Goal: Check status: Check status

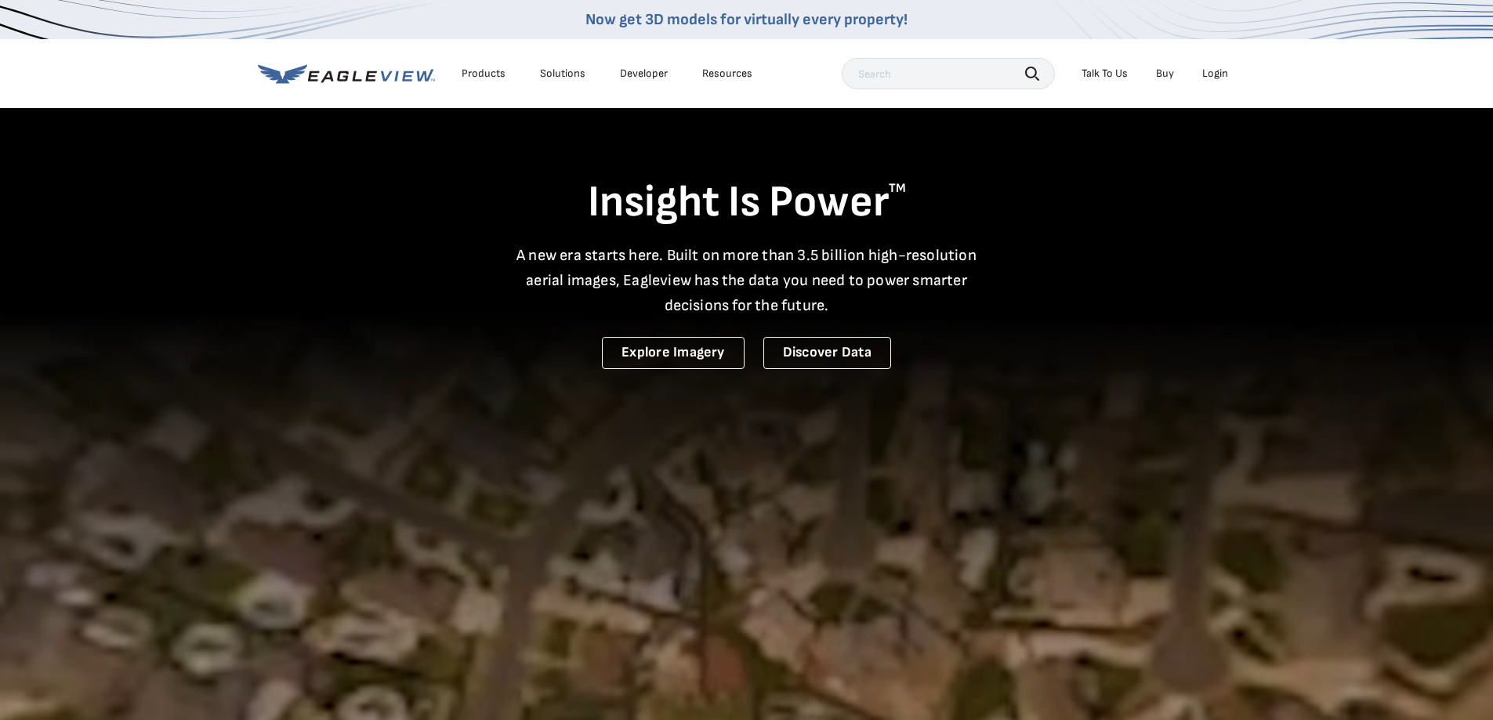
click at [1215, 74] on div "Login" at bounding box center [1215, 74] width 26 height 14
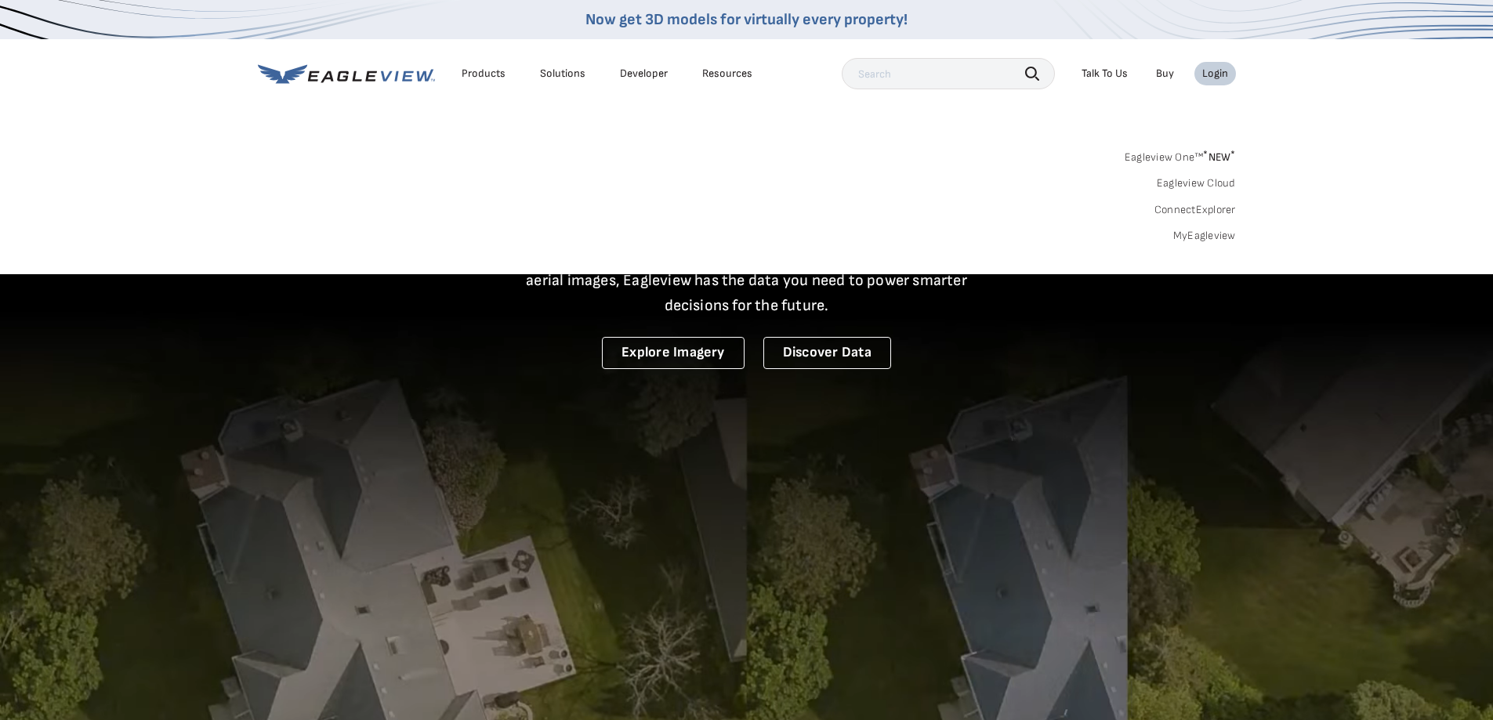
click at [1210, 239] on link "MyEagleview" at bounding box center [1204, 236] width 63 height 14
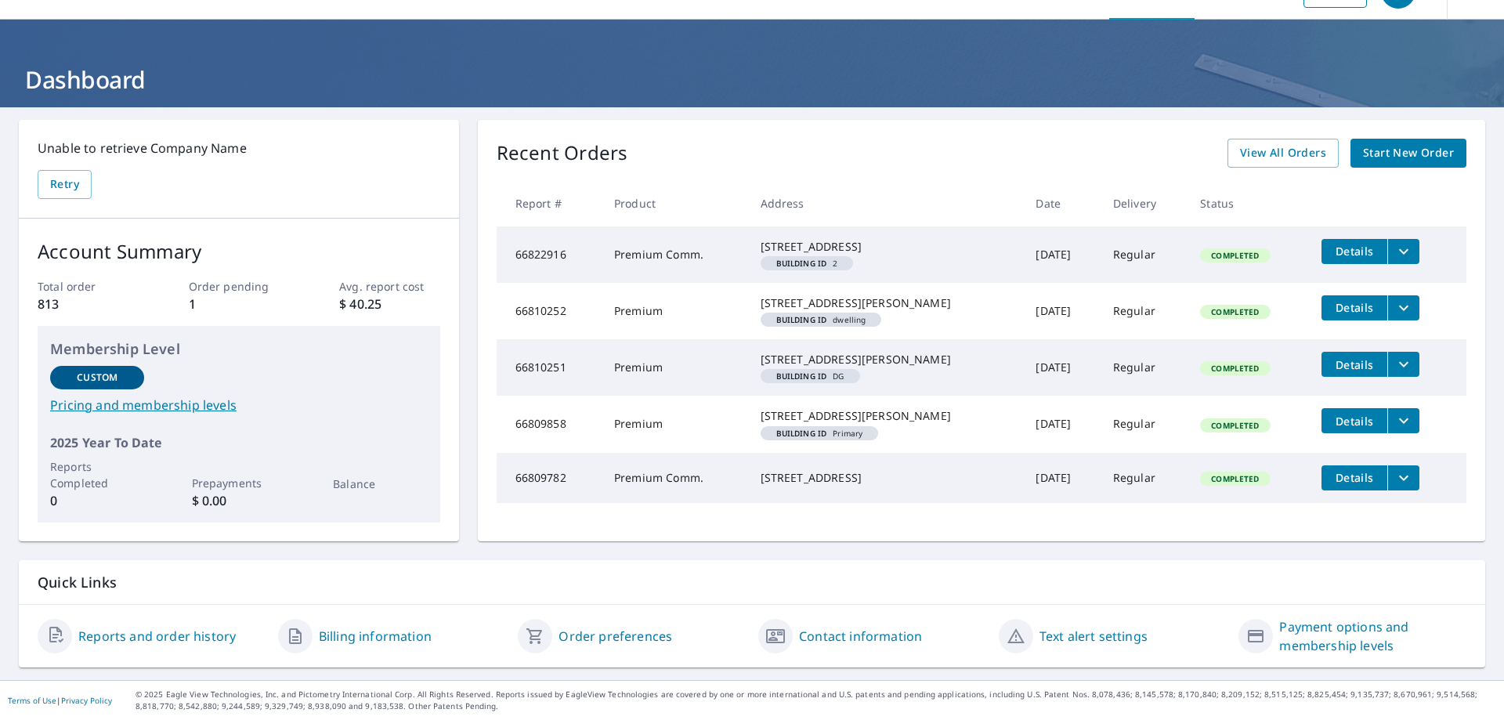
scroll to position [87, 0]
click at [1345, 244] on span "Details" at bounding box center [1354, 251] width 47 height 15
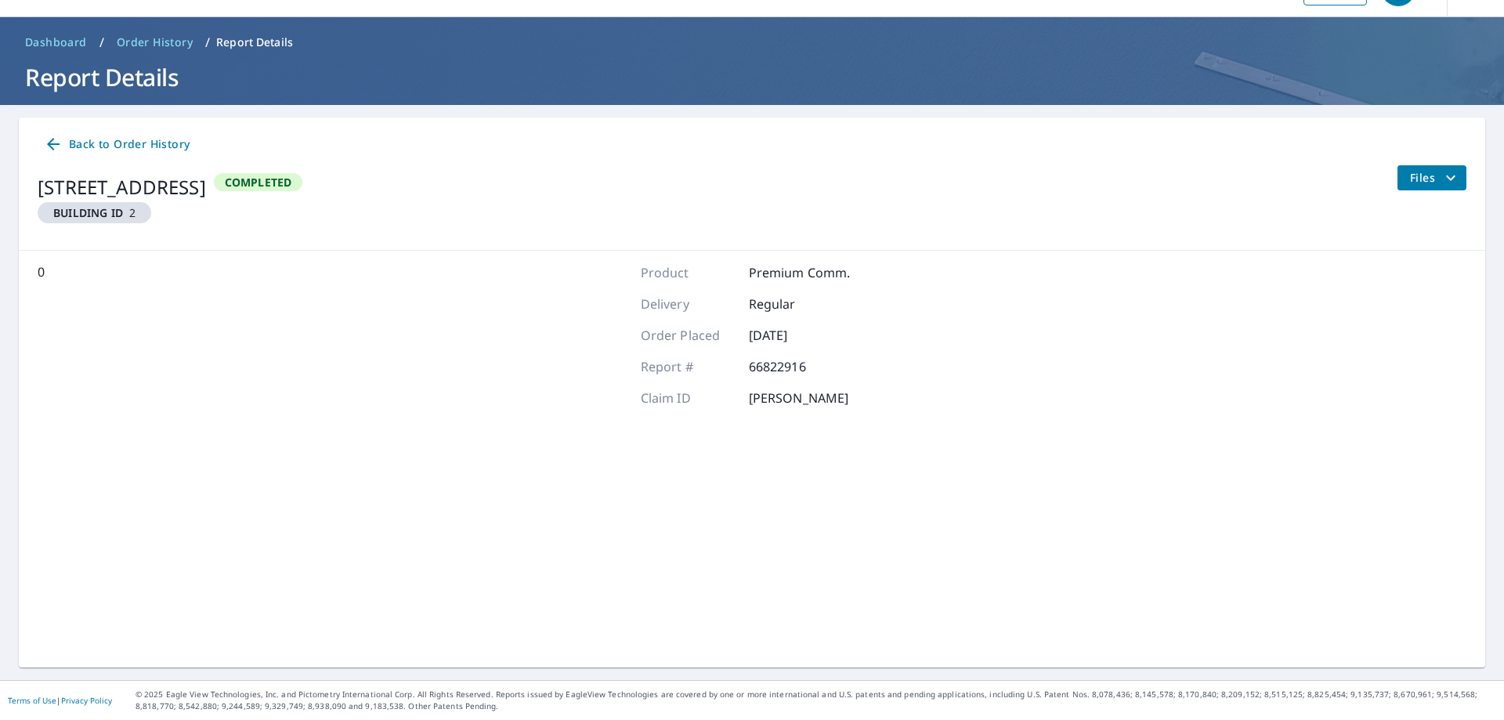
scroll to position [40, 0]
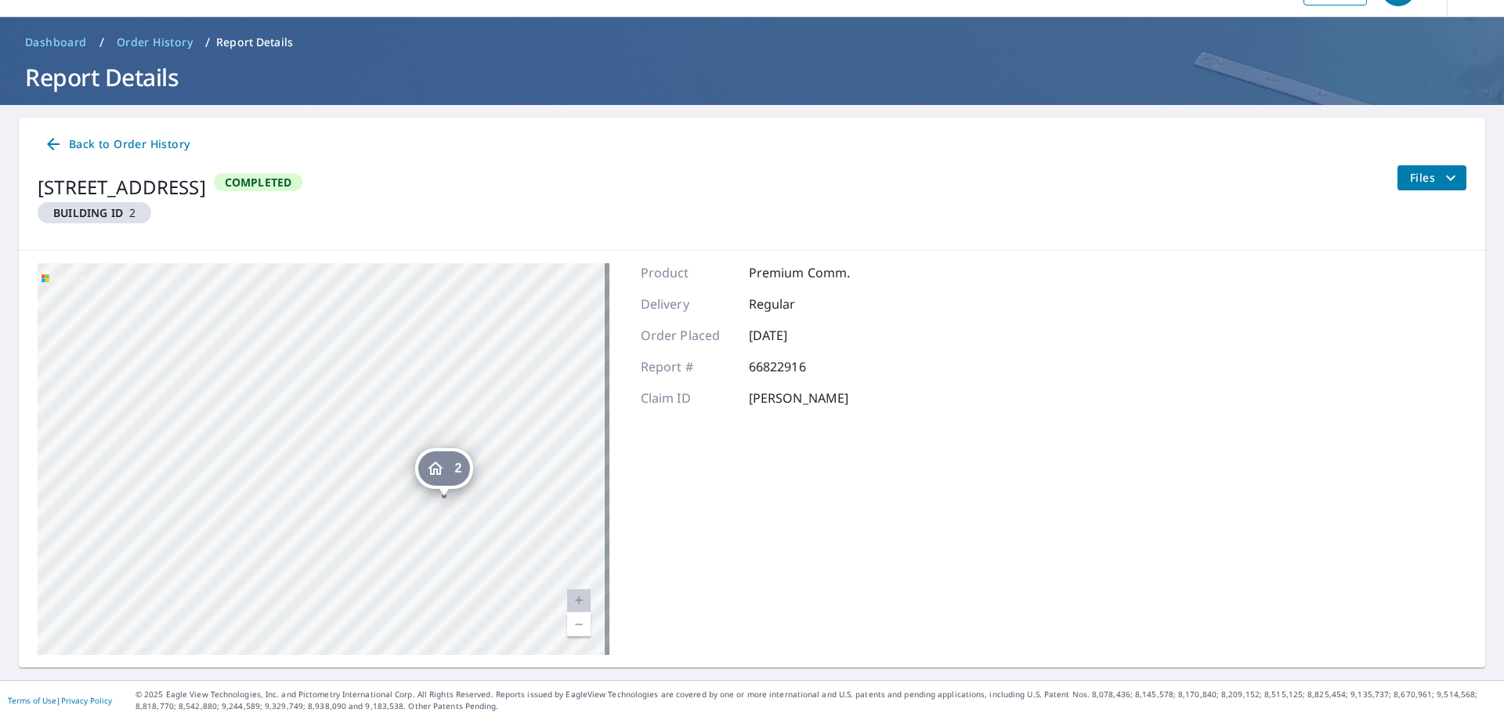
drag, startPoint x: 426, startPoint y: 501, endPoint x: 257, endPoint y: 190, distance: 354.1
click at [263, 198] on div "Back to Order History [STREET_ADDRESS] Building ID 2 Completed Files 2 [STREET_…" at bounding box center [752, 393] width 1467 height 550
drag, startPoint x: 331, startPoint y: 554, endPoint x: 250, endPoint y: 388, distance: 184.7
click at [250, 388] on div "2 [STREET_ADDRESS]" at bounding box center [324, 459] width 572 height 392
drag, startPoint x: 467, startPoint y: 550, endPoint x: 469, endPoint y: 441, distance: 108.9
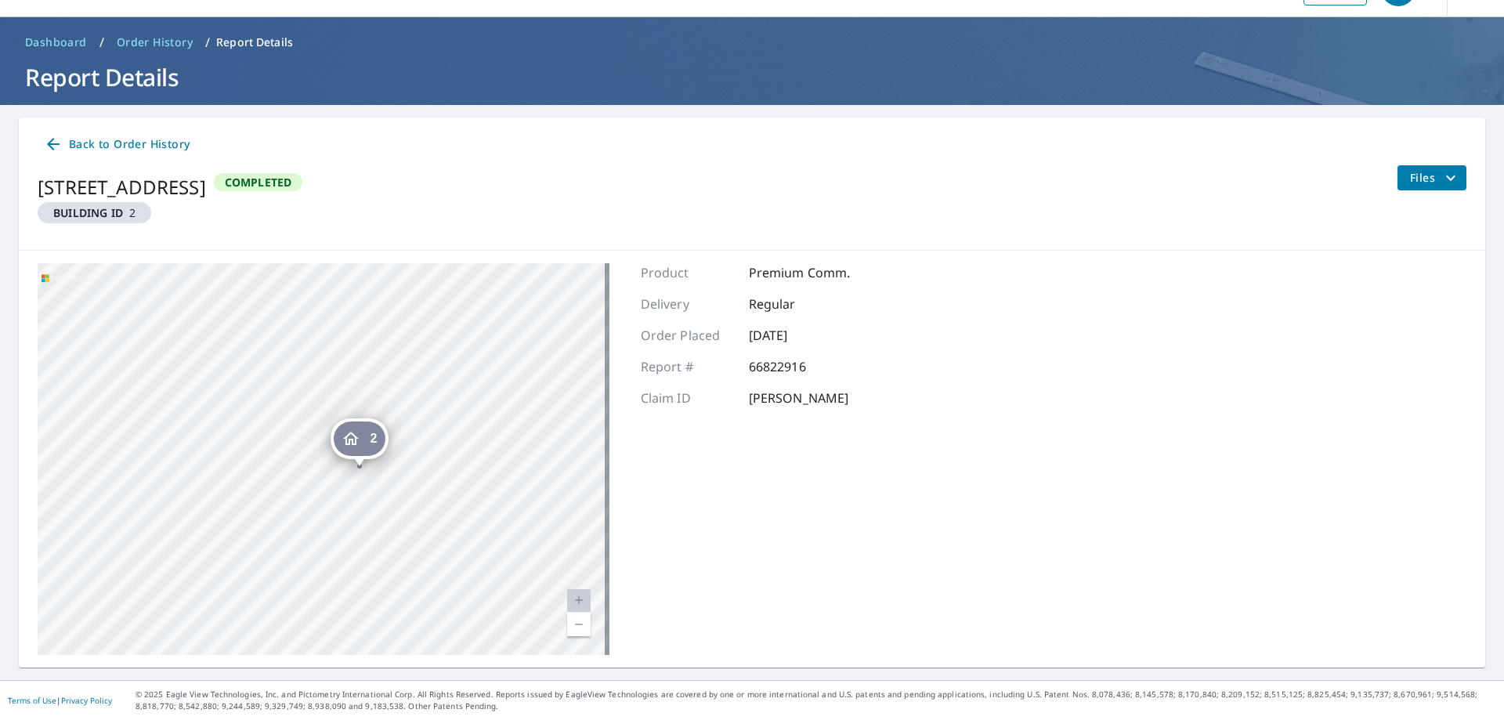
click at [467, 443] on div "2 [STREET_ADDRESS]" at bounding box center [324, 459] width 572 height 392
